Goal: Task Accomplishment & Management: Manage account settings

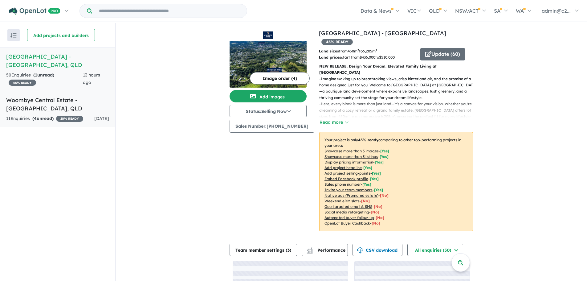
click at [92, 100] on h5 "Woombye Central Estate - [GEOGRAPHIC_DATA] , [GEOGRAPHIC_DATA]" at bounding box center [57, 104] width 103 height 17
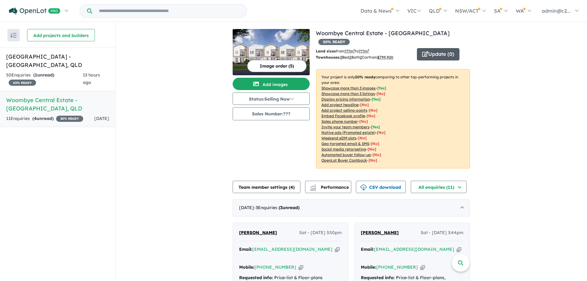
click at [443, 48] on button "Update ( 0 )" at bounding box center [438, 54] width 43 height 12
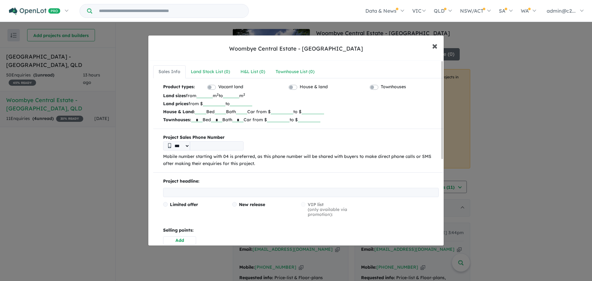
click at [432, 45] on span "×" at bounding box center [435, 45] width 6 height 13
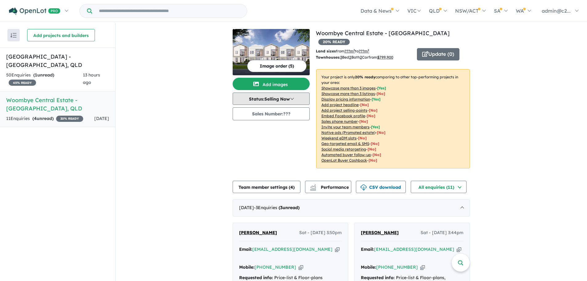
click at [293, 97] on button "Status: Selling Now" at bounding box center [271, 98] width 77 height 12
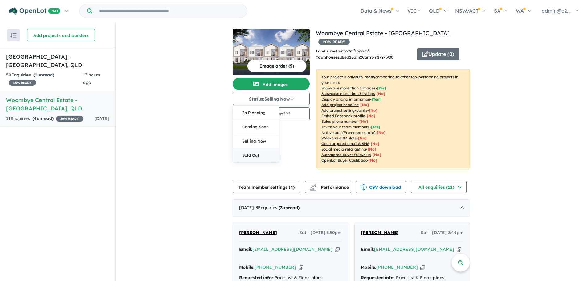
click at [261, 156] on button "Sold Out" at bounding box center [256, 155] width 46 height 14
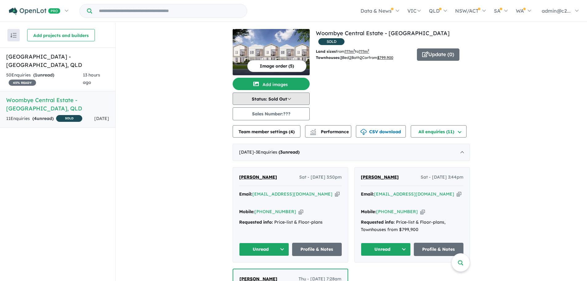
click at [290, 96] on button "Status: Sold Out" at bounding box center [271, 98] width 77 height 12
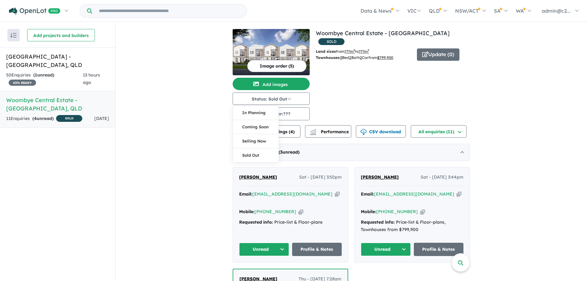
click at [404, 85] on div "View 2 projects in your account [GEOGRAPHIC_DATA] - [GEOGRAPHIC_DATA] SOLD Land…" at bounding box center [393, 74] width 154 height 91
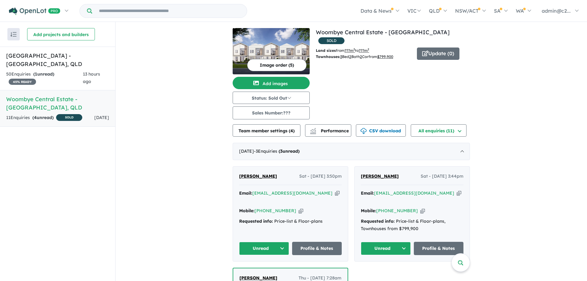
drag, startPoint x: 36, startPoint y: 93, endPoint x: 27, endPoint y: 166, distance: 73.7
click at [27, 166] on div "Recent enquiries first Most unread enquiries first Most enquiries first By name…" at bounding box center [57, 151] width 115 height 259
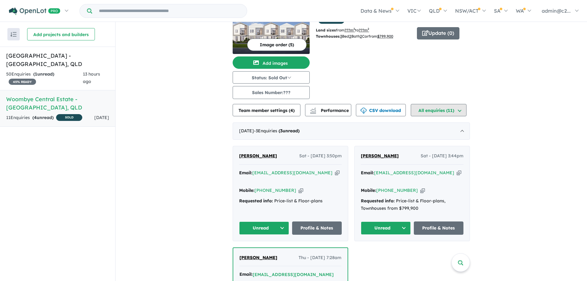
scroll to position [31, 0]
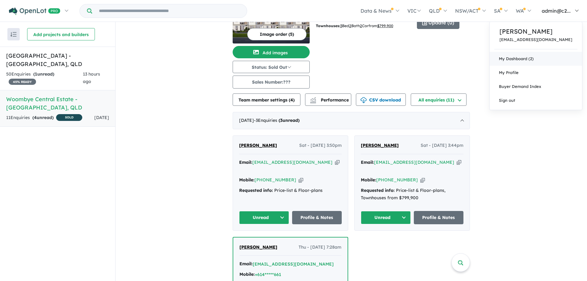
click at [525, 60] on link "My Dashboard (2)" at bounding box center [536, 59] width 92 height 14
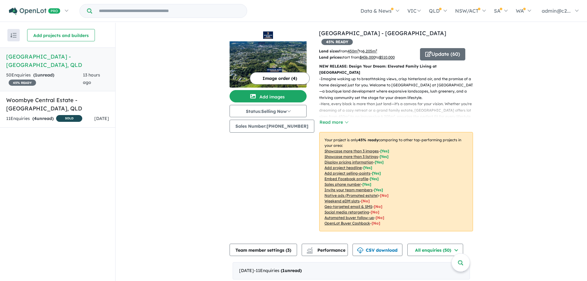
click at [12, 36] on img "button" at bounding box center [13, 35] width 6 height 5
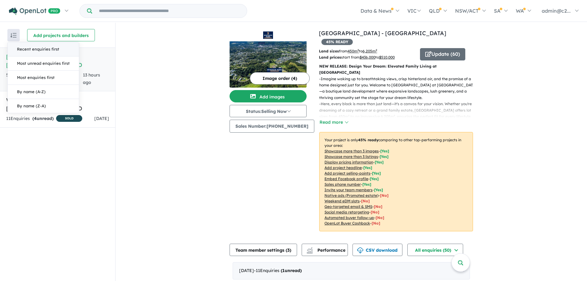
click at [16, 141] on div "Recent enquiries first Most unread enquiries first Most enquiries first By name…" at bounding box center [57, 152] width 115 height 259
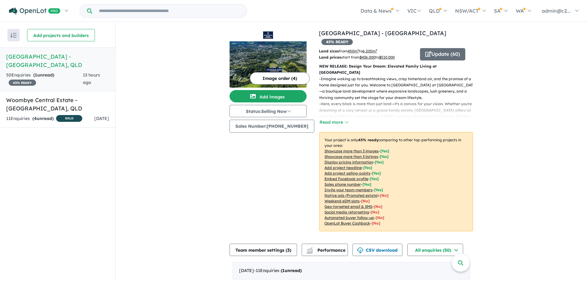
drag, startPoint x: 88, startPoint y: 95, endPoint x: 246, endPoint y: 170, distance: 174.2
click at [246, 170] on div "Image order ( 4 ) Add images Status: Selling Now In Planning Coming Soon Sellin…" at bounding box center [274, 134] width 89 height 210
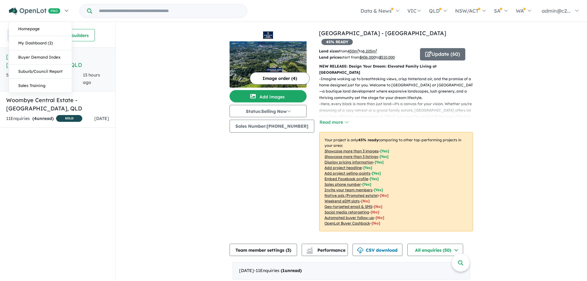
click at [67, 10] on link at bounding box center [38, 11] width 67 height 22
